Goal: Find specific page/section: Find specific page/section

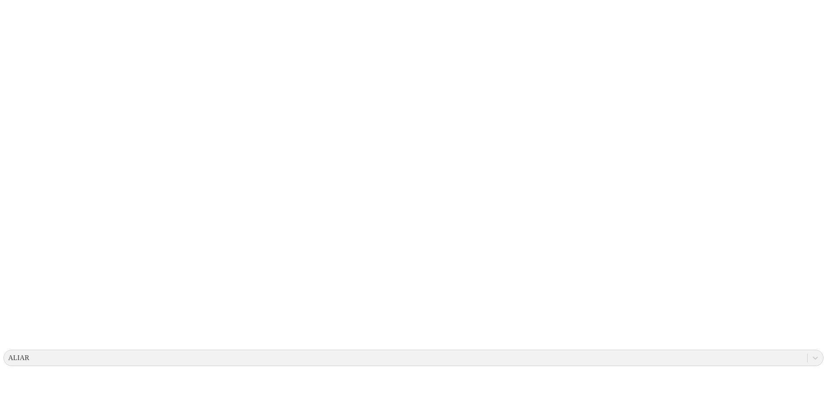
click at [16, 20] on icon at bounding box center [16, 175] width 27 height 344
click at [15, 13] on icon at bounding box center [16, 175] width 27 height 344
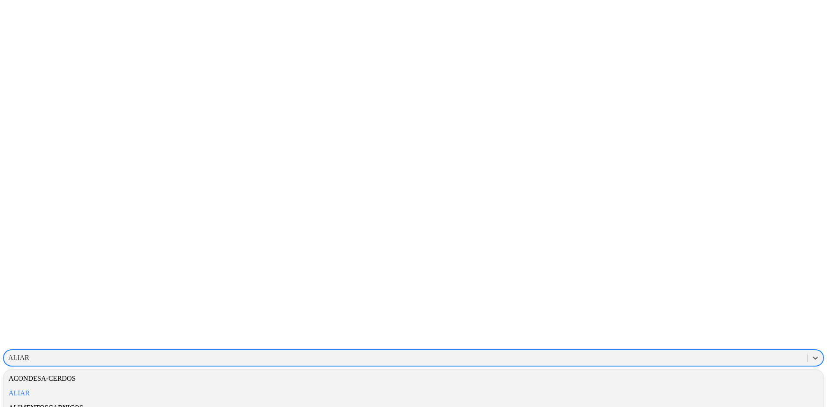
click at [687, 351] on div "ALIAR" at bounding box center [405, 357] width 803 height 13
type input "avico"
click at [696, 371] on div "AVICOLAFERNANDEZ" at bounding box center [413, 378] width 820 height 15
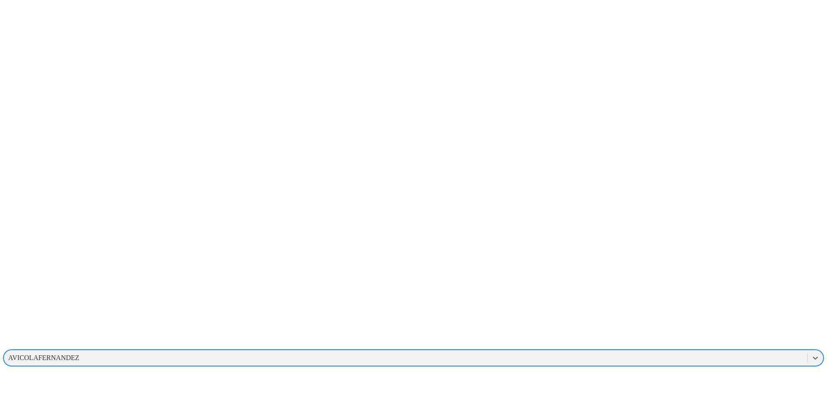
click at [679, 351] on div "AVICOLAFERNANDEZ" at bounding box center [405, 357] width 803 height 13
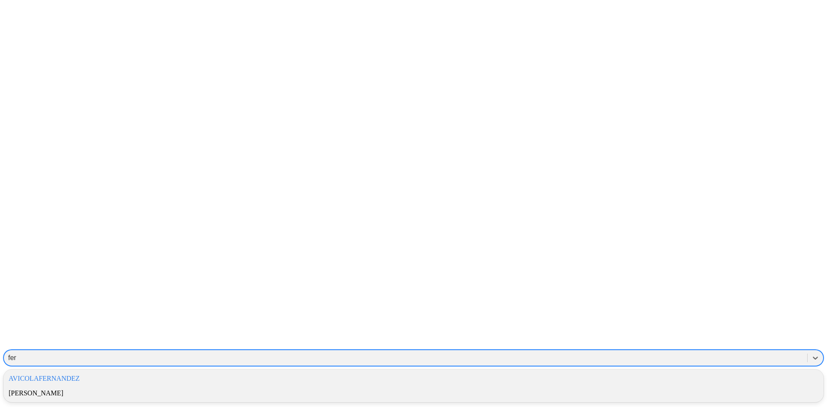
type input "fern"
click at [683, 386] on div "[PERSON_NAME]" at bounding box center [413, 393] width 820 height 15
